Goal: Transaction & Acquisition: Purchase product/service

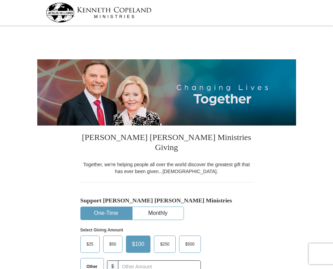
select select "MN"
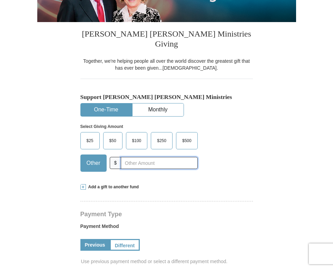
click at [128, 157] on input "text" at bounding box center [159, 163] width 77 height 12
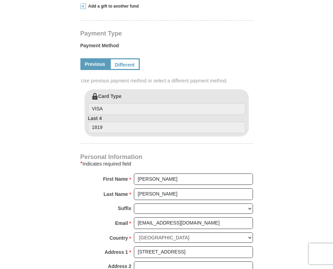
scroll to position [276, 0]
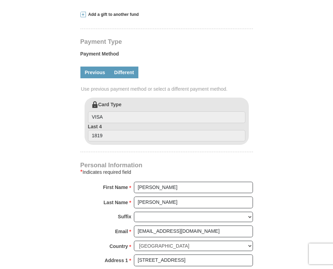
click at [119, 67] on link "Different" at bounding box center [124, 73] width 29 height 12
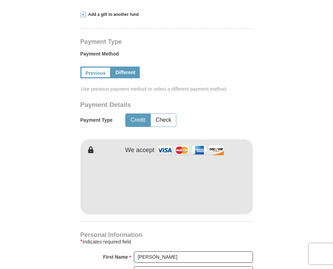
click at [130, 114] on button "Credit" at bounding box center [137, 120] width 24 height 13
click at [94, 67] on link "Previous" at bounding box center [94, 73] width 29 height 12
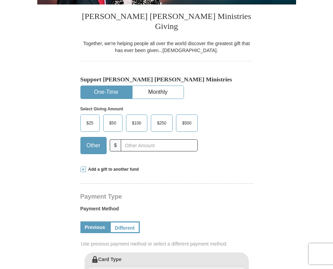
scroll to position [103, 0]
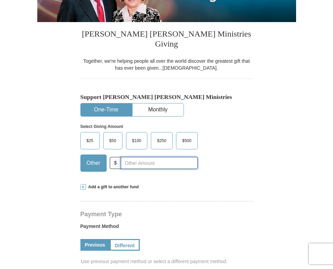
click at [141, 157] on input "text" at bounding box center [159, 163] width 77 height 12
type input "200.00"
click at [246, 136] on div "Select Giving Amount Amount must be a valid number The total gift cannot be les…" at bounding box center [166, 147] width 172 height 60
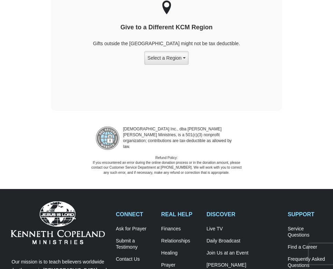
scroll to position [1310, 0]
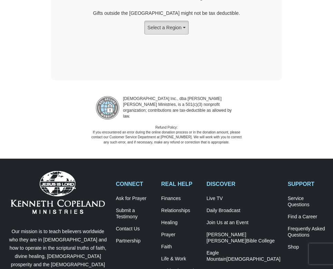
click at [188, 21] on button "Select a Region" at bounding box center [166, 28] width 44 height 14
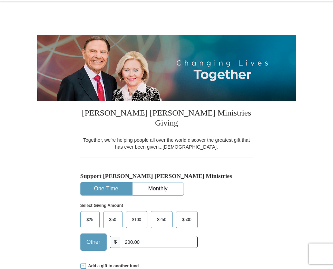
scroll to position [0, 0]
